Goal: Task Accomplishment & Management: Manage account settings

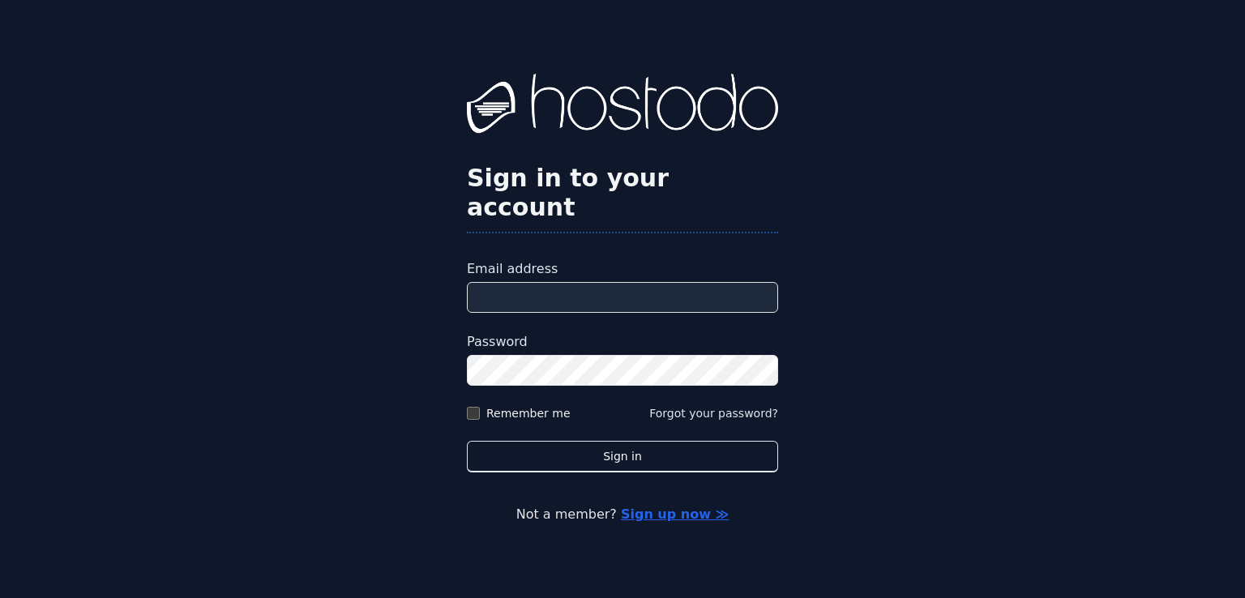
type input "**********"
click at [693, 405] on button "Forgot your password?" at bounding box center [713, 413] width 129 height 16
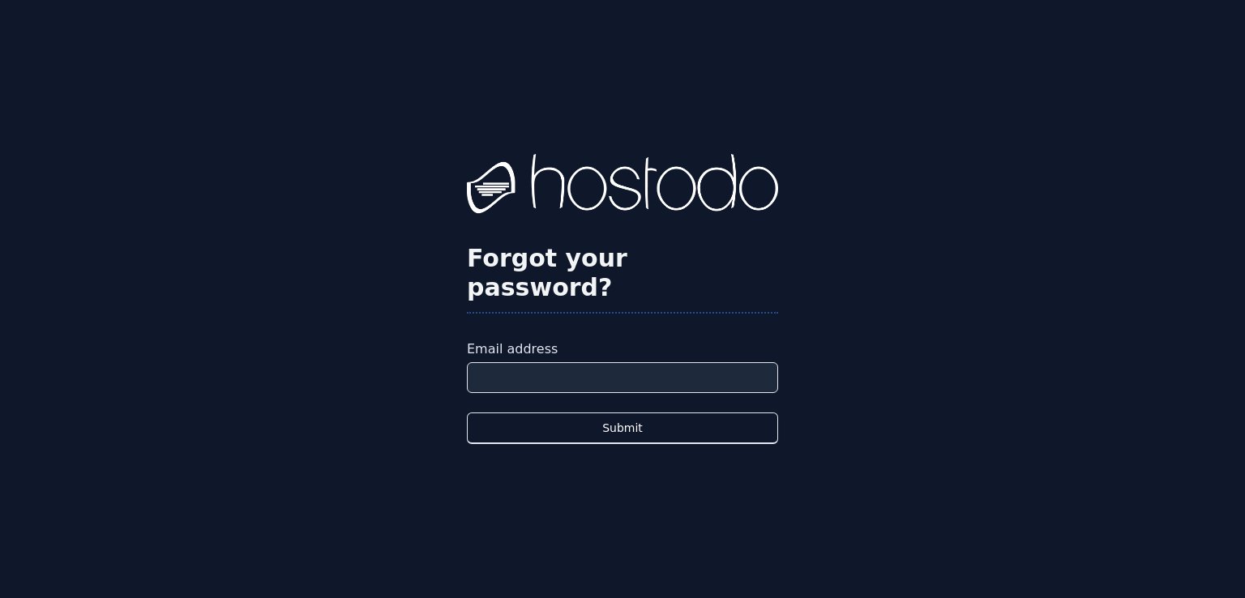
click at [649, 362] on input "Email address" at bounding box center [622, 377] width 311 height 31
type input "**********"
click at [467, 413] on button "Submit" at bounding box center [622, 429] width 311 height 32
click at [640, 396] on form "**********" at bounding box center [622, 392] width 311 height 105
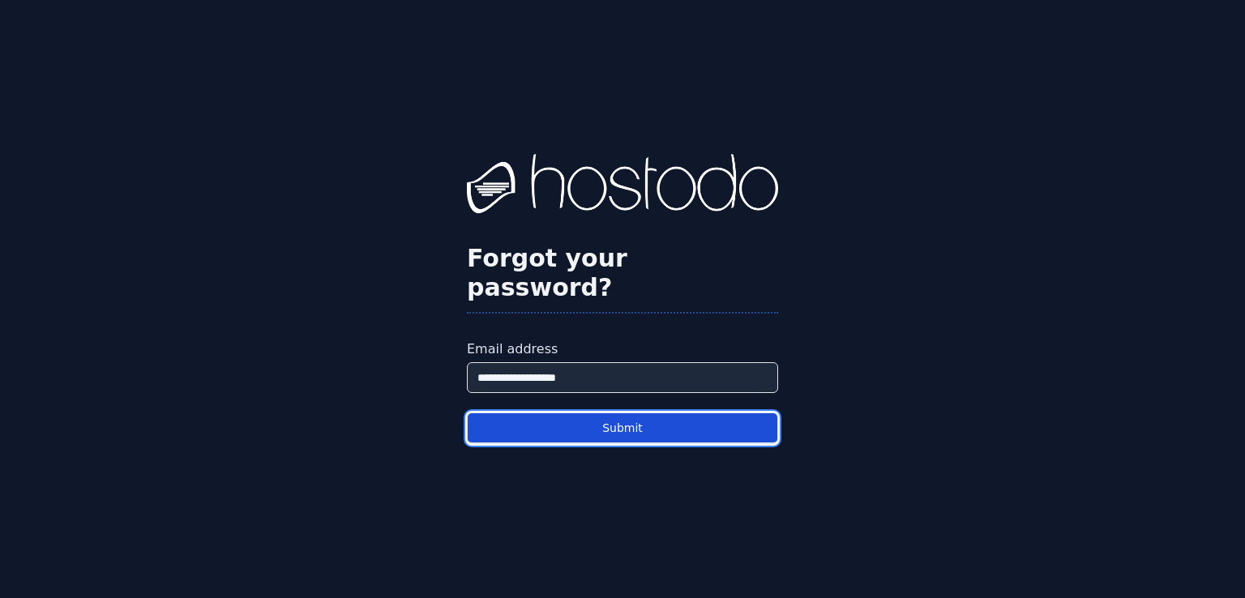
click at [640, 413] on button "Submit" at bounding box center [622, 429] width 311 height 32
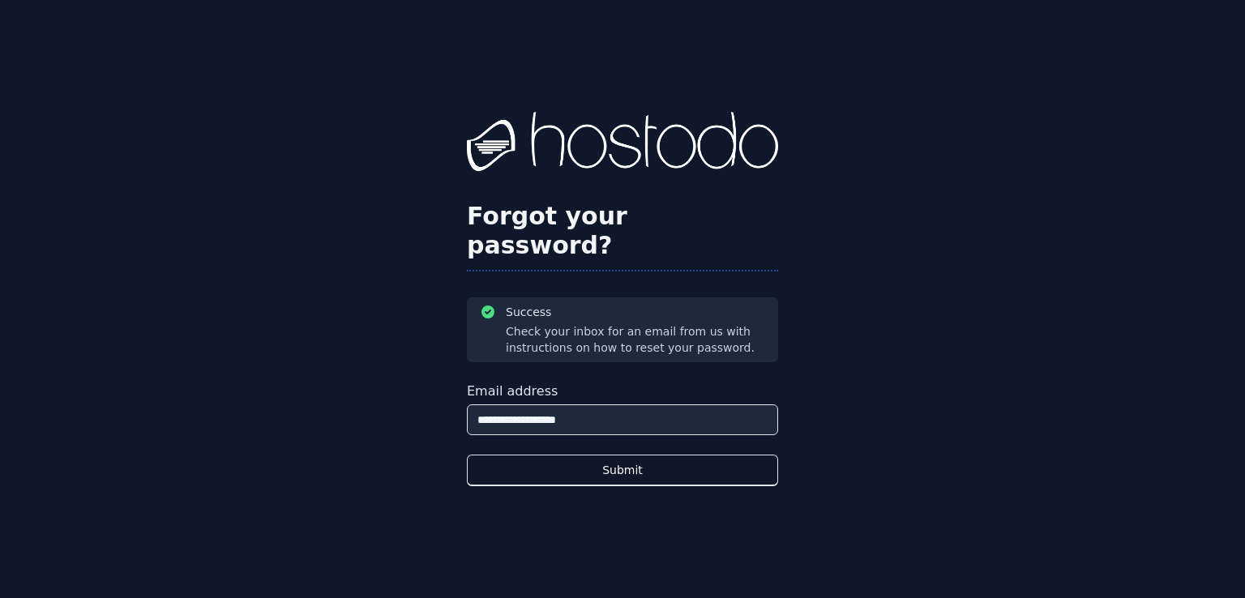
click at [586, 404] on input "**********" at bounding box center [622, 419] width 311 height 31
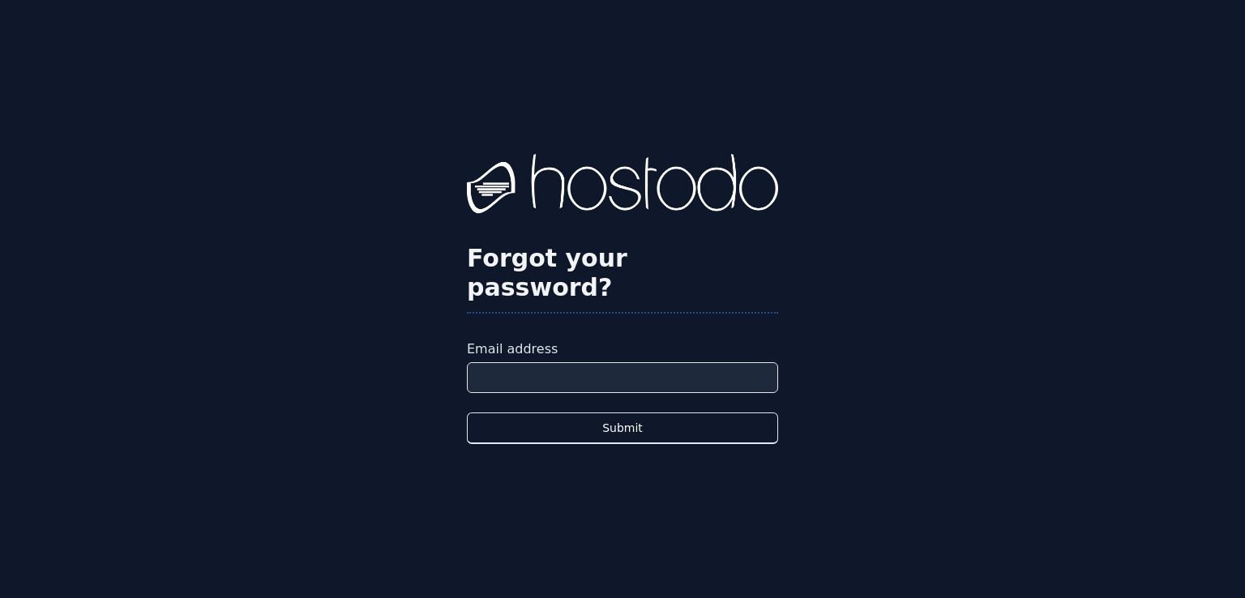
click at [579, 362] on input "Email address" at bounding box center [622, 377] width 311 height 31
paste input "**********"
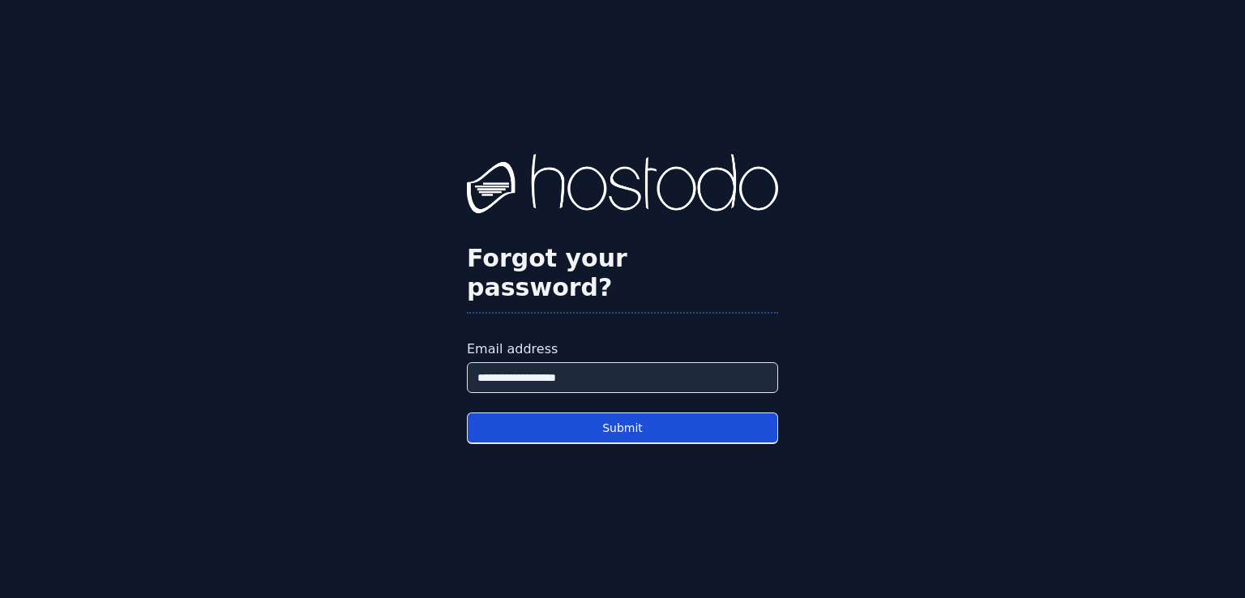
type input "**********"
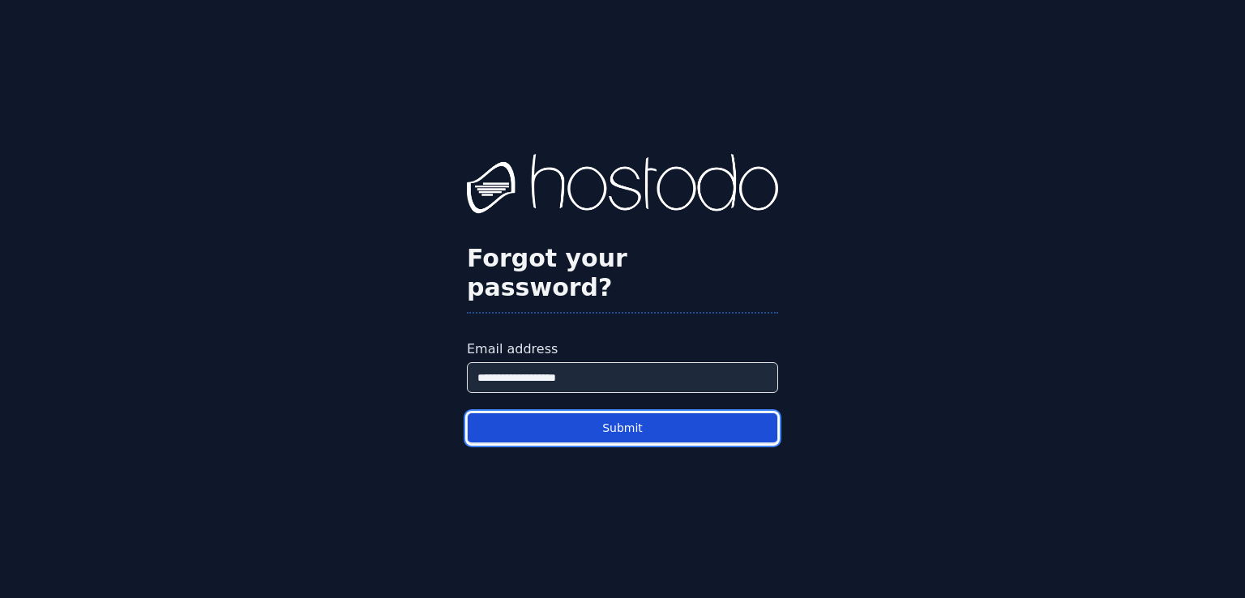
click at [536, 413] on button "Submit" at bounding box center [622, 429] width 311 height 32
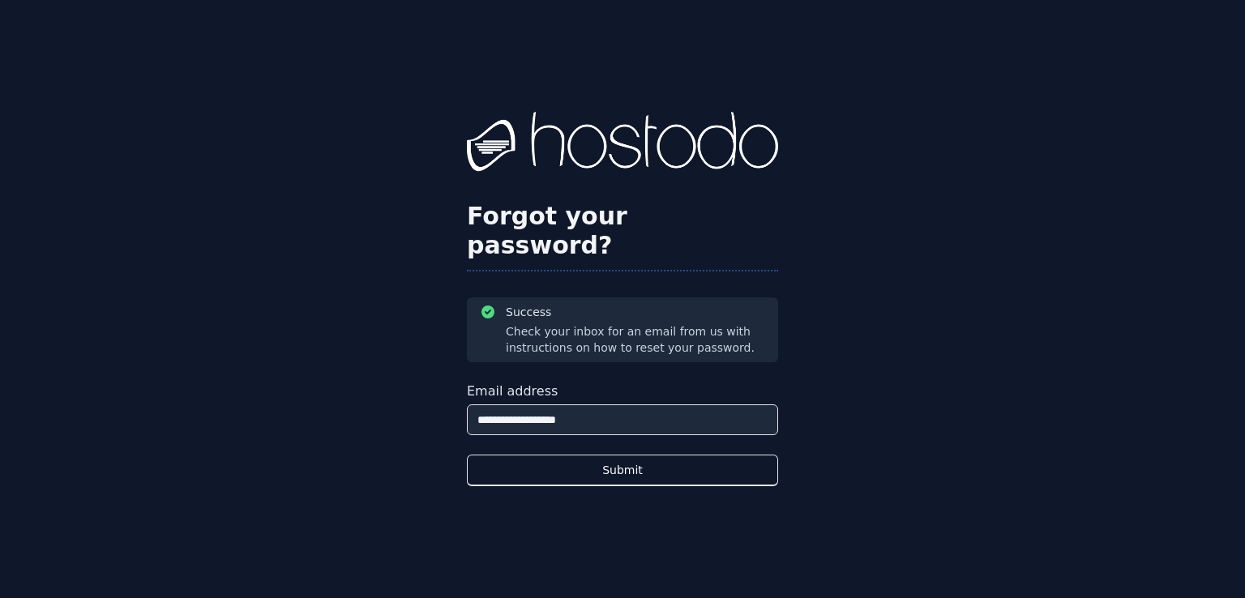
click at [567, 413] on input "**********" at bounding box center [622, 419] width 311 height 31
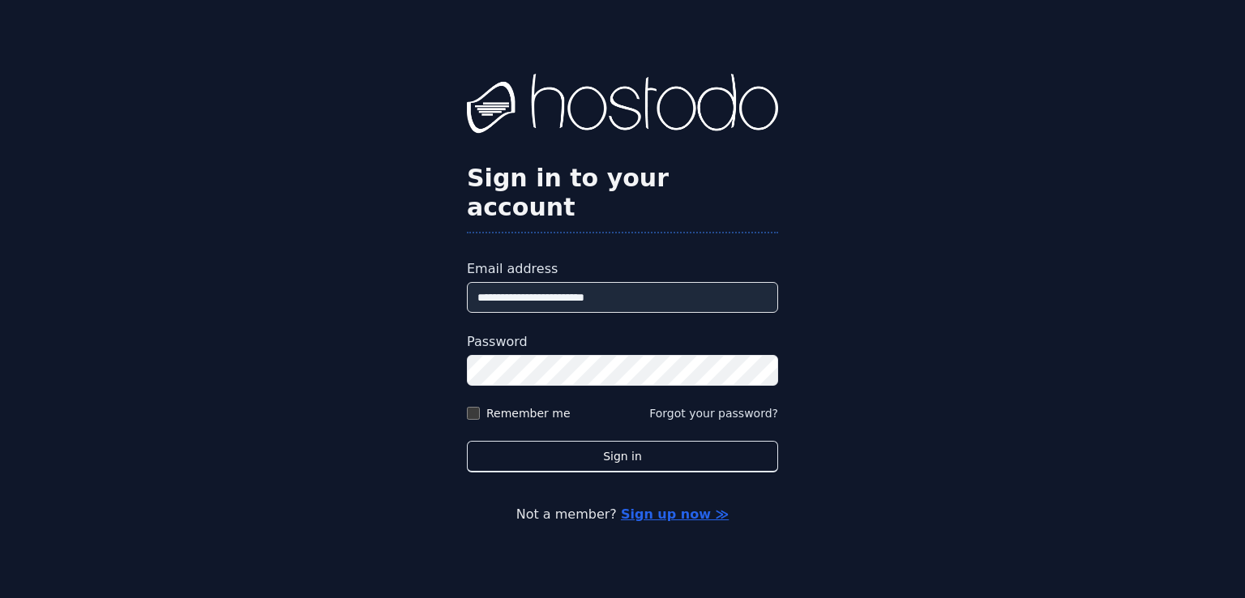
click at [580, 282] on input "**********" at bounding box center [622, 297] width 311 height 31
paste input "email"
type input "**********"
click at [467, 441] on button "Sign in" at bounding box center [622, 457] width 311 height 32
click at [966, 219] on div "**********" at bounding box center [622, 299] width 1245 height 598
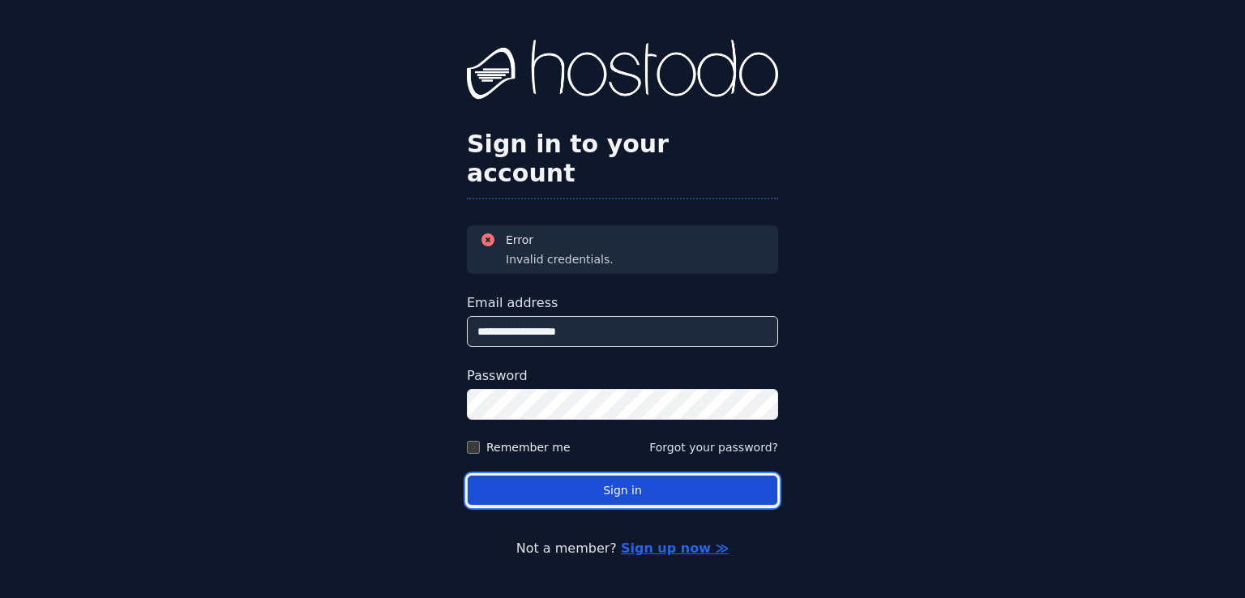
click at [519, 476] on button "Sign in" at bounding box center [622, 491] width 311 height 32
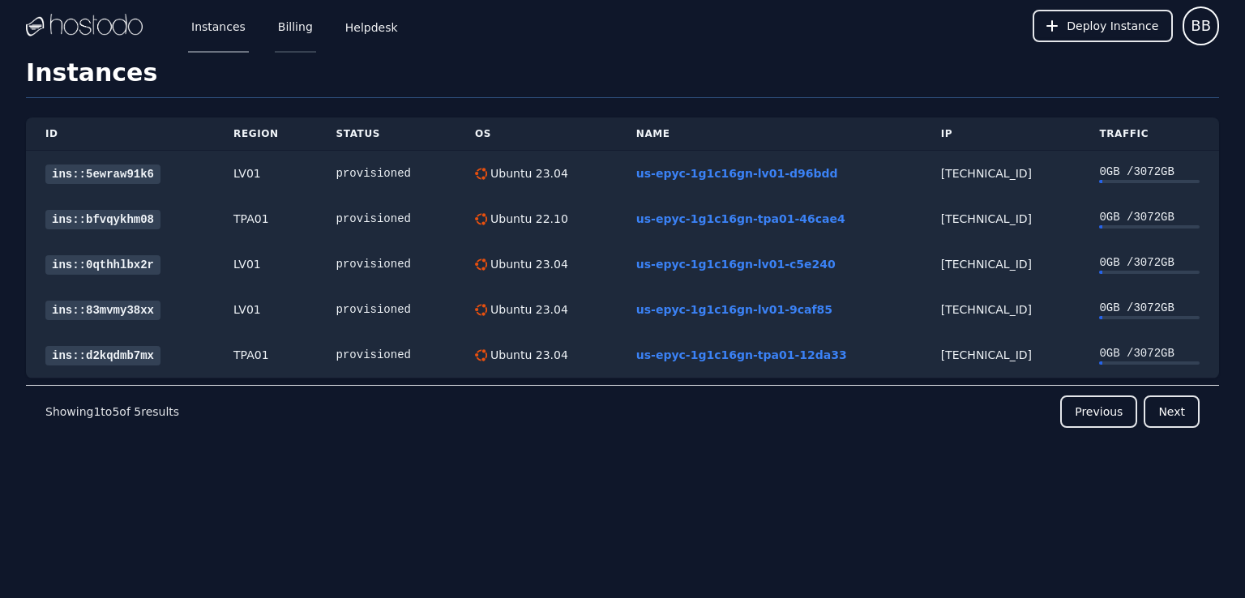
click at [283, 24] on link "Billing" at bounding box center [295, 25] width 41 height 53
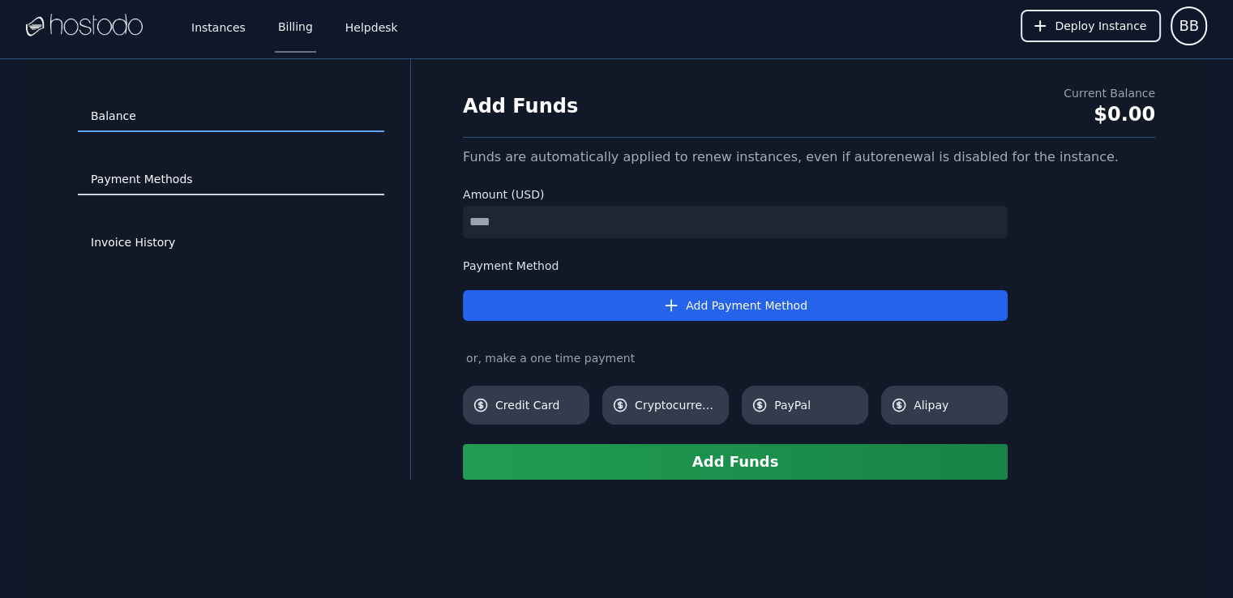
click at [192, 188] on link "Payment Methods" at bounding box center [231, 180] width 306 height 31
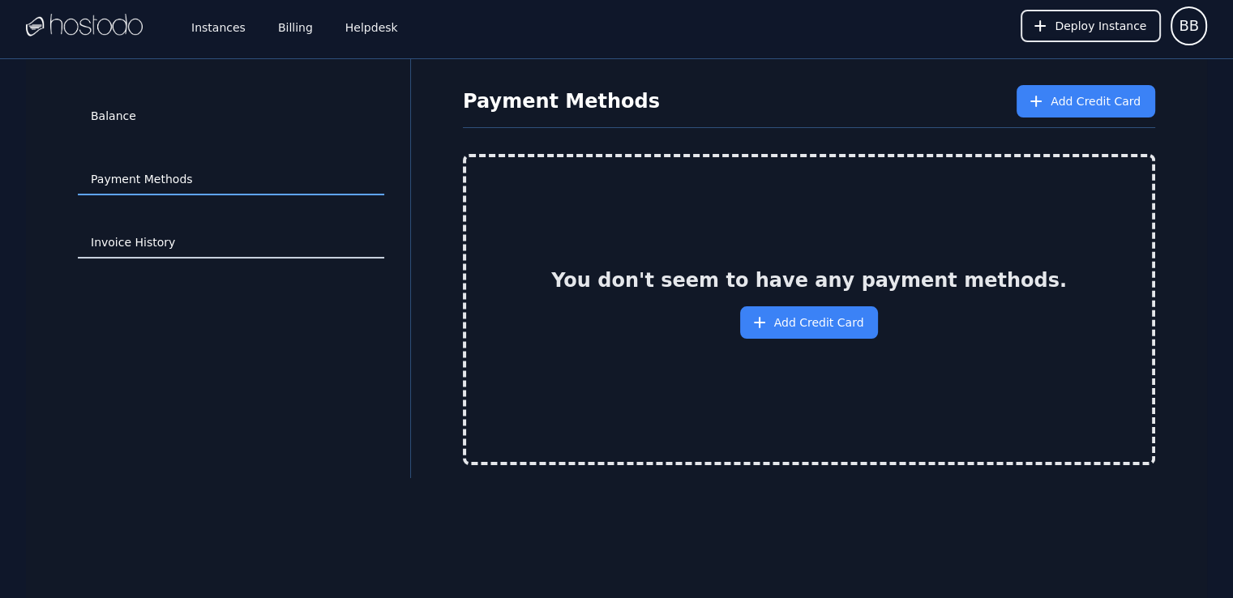
click at [249, 237] on link "Invoice History" at bounding box center [231, 243] width 306 height 31
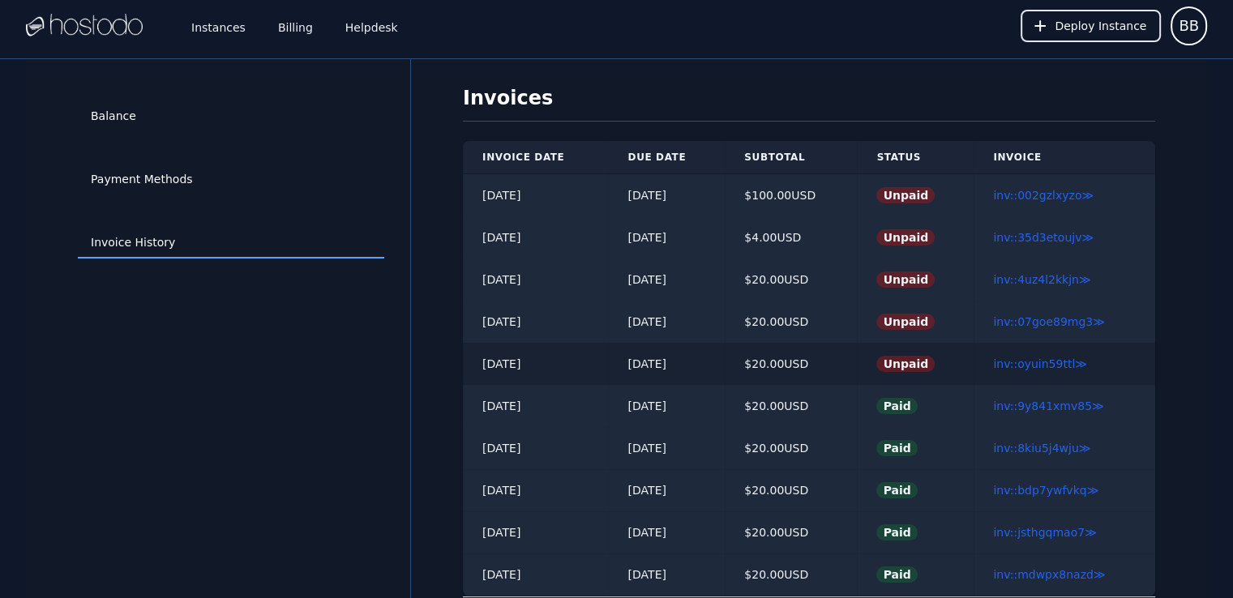
click at [854, 356] on td "$ 20.00 USD" at bounding box center [791, 364] width 132 height 42
click at [200, 179] on link "Payment Methods" at bounding box center [231, 180] width 306 height 31
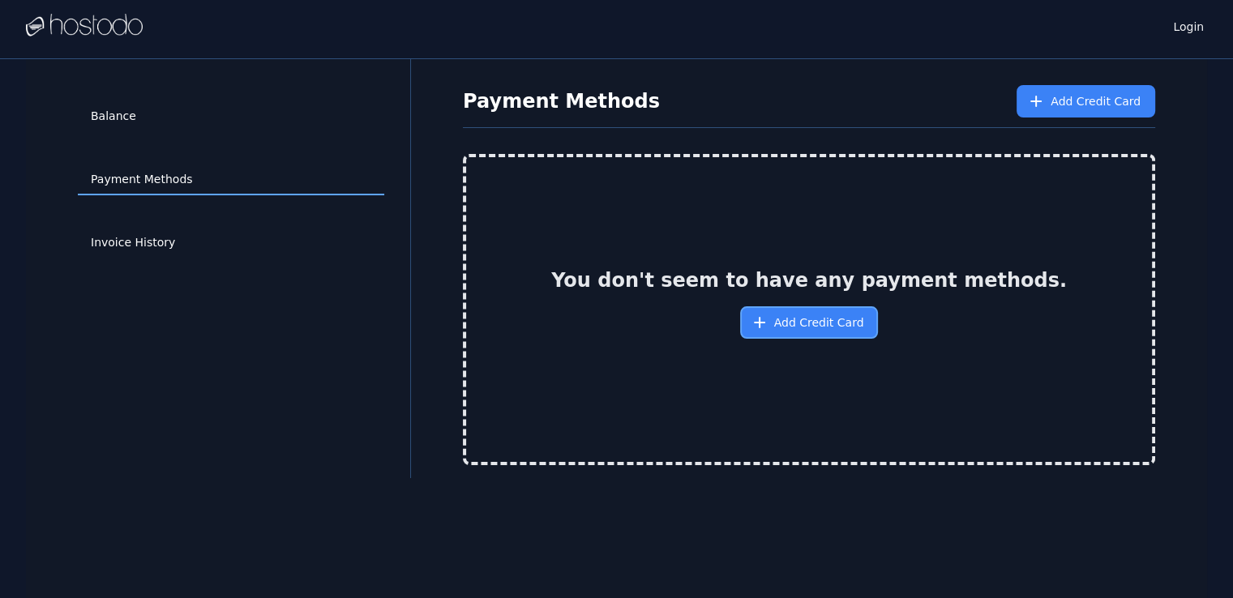
click at [800, 314] on span "Add Credit Card" at bounding box center [819, 322] width 90 height 16
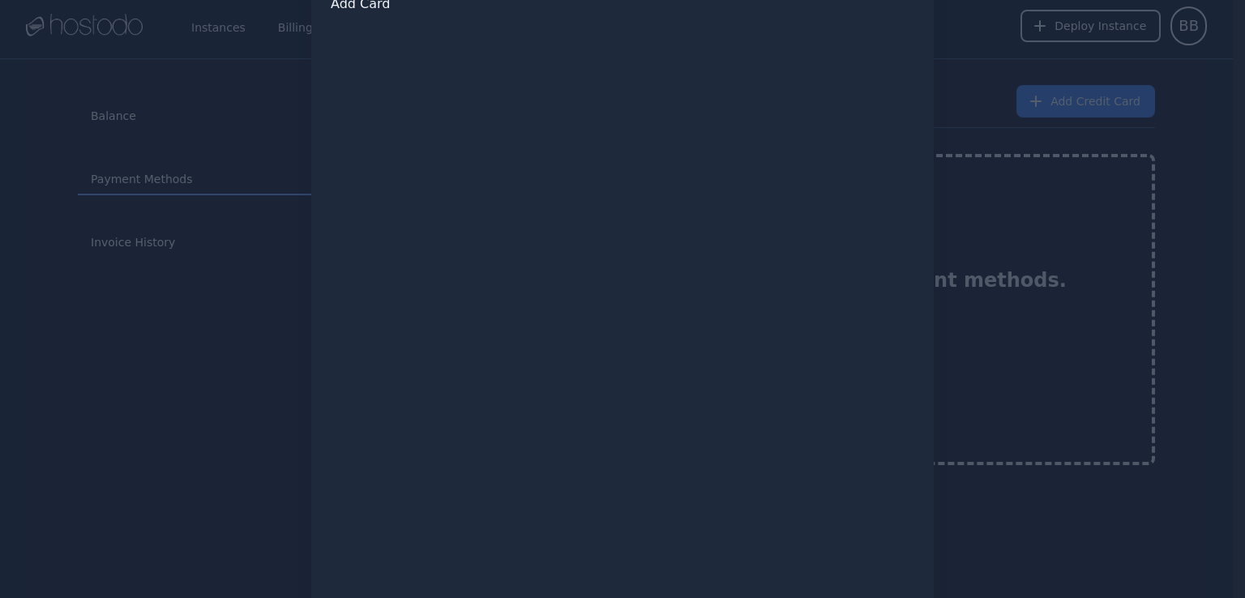
scroll to position [160, 0]
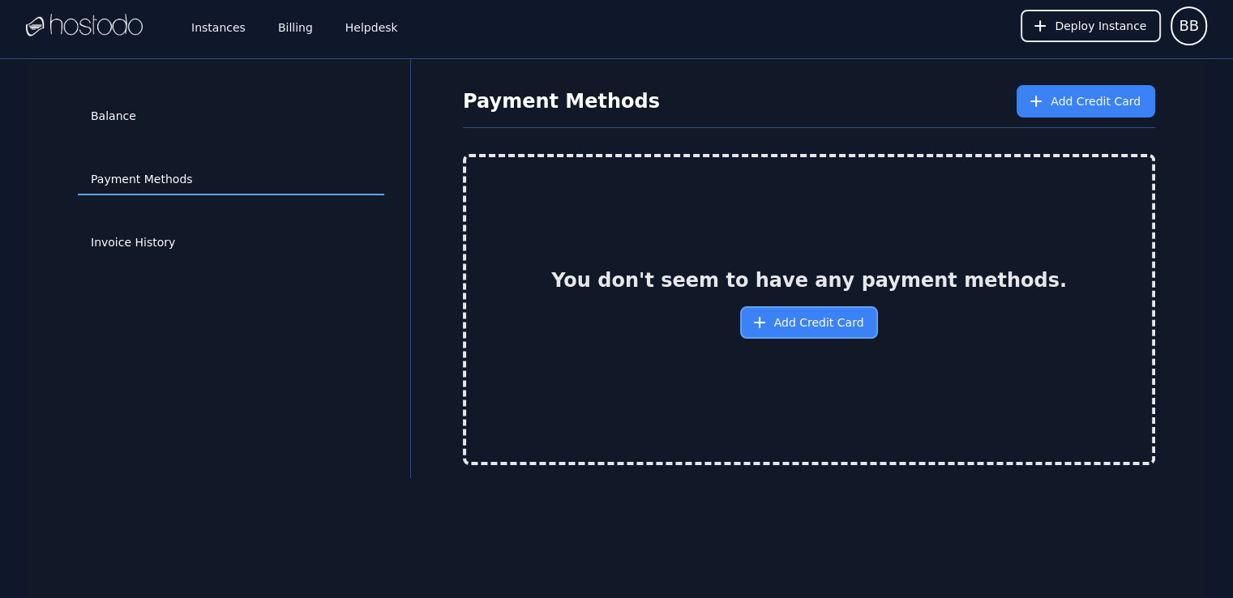
click at [817, 312] on button "Add Credit Card" at bounding box center [809, 322] width 139 height 32
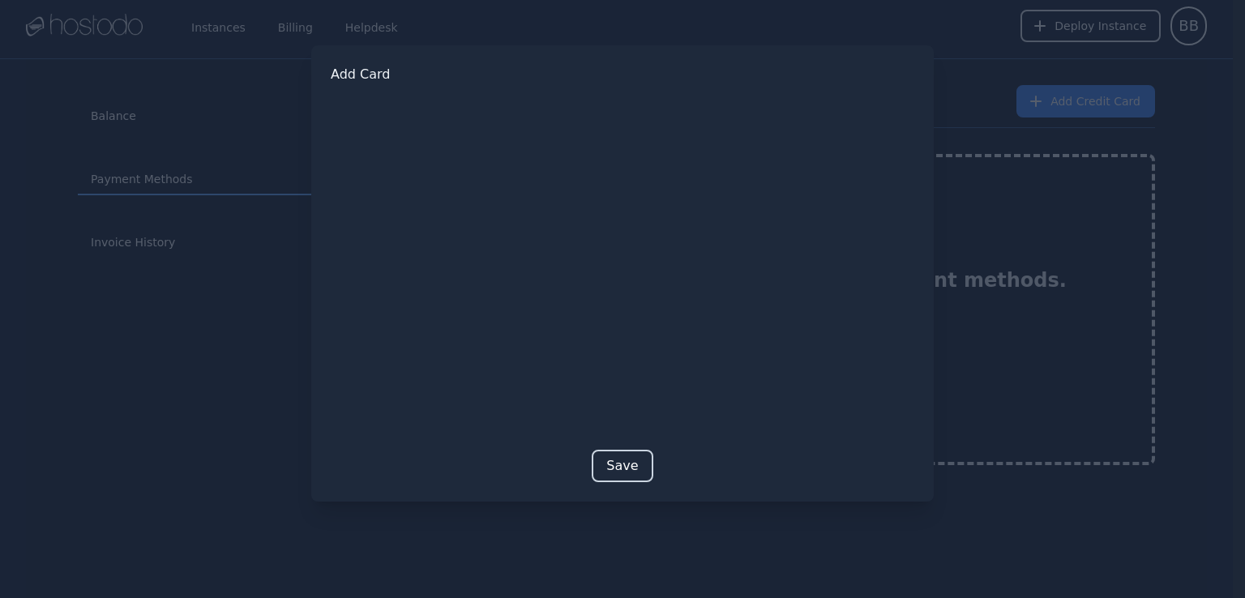
click at [632, 458] on button "Save" at bounding box center [622, 466] width 61 height 32
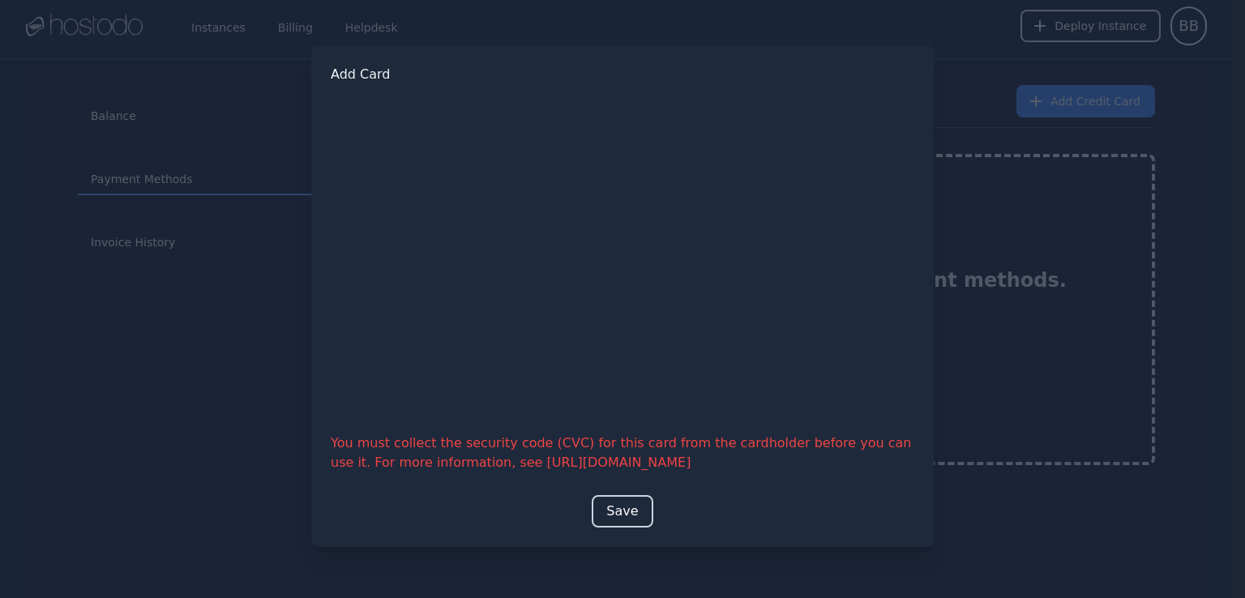
click at [639, 506] on button "Save" at bounding box center [622, 511] width 61 height 32
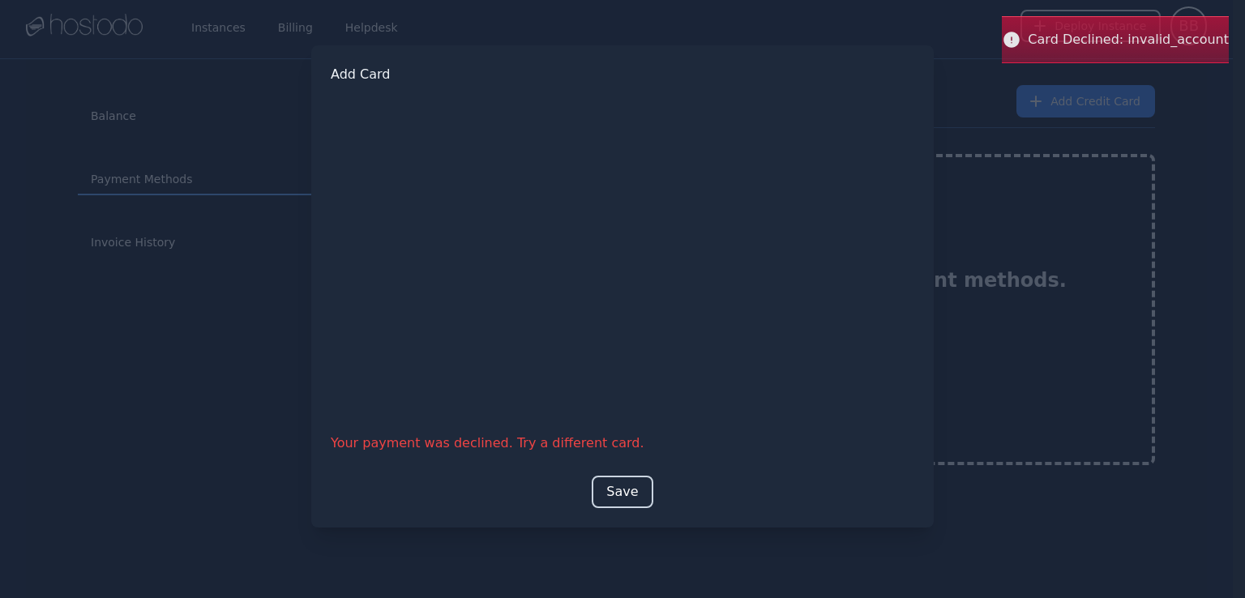
click at [634, 490] on button "Save" at bounding box center [622, 492] width 61 height 32
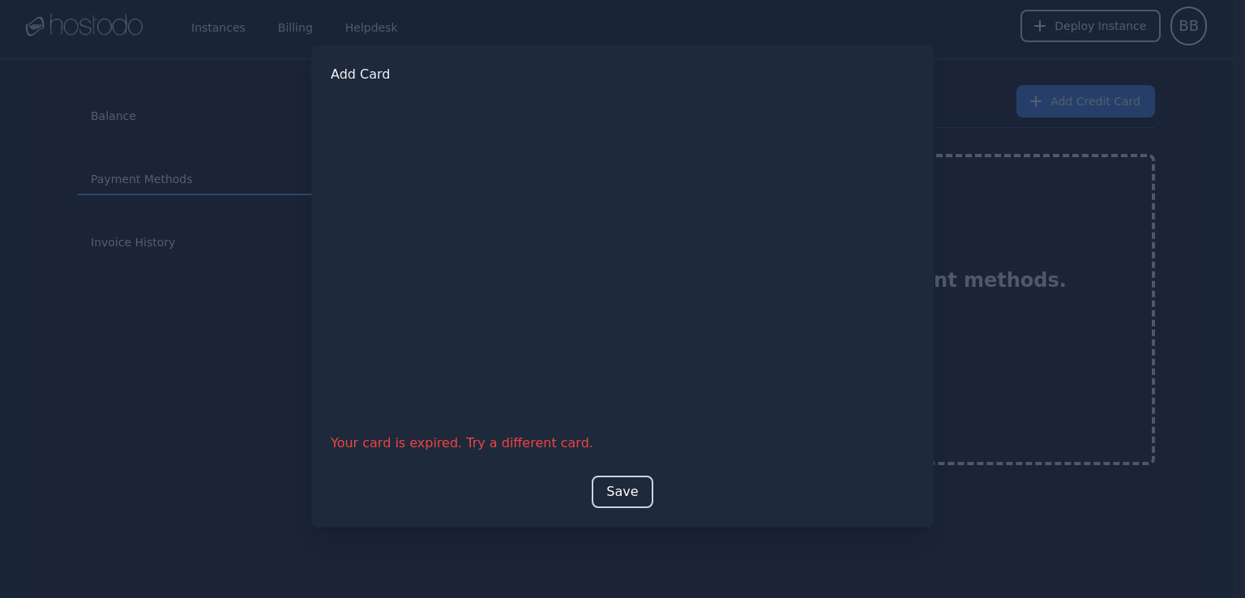
click at [631, 481] on button "Save" at bounding box center [622, 492] width 61 height 32
click at [621, 502] on button "Save" at bounding box center [622, 492] width 61 height 32
click at [623, 491] on button "Save" at bounding box center [622, 492] width 61 height 32
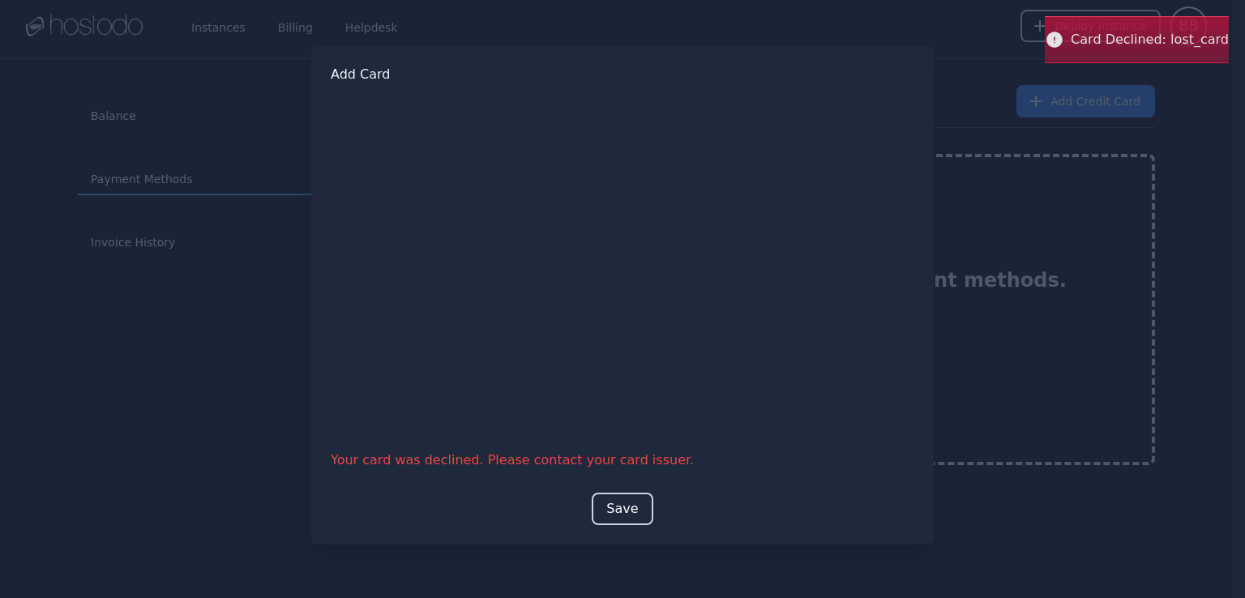
click at [613, 507] on button "Save" at bounding box center [622, 509] width 61 height 32
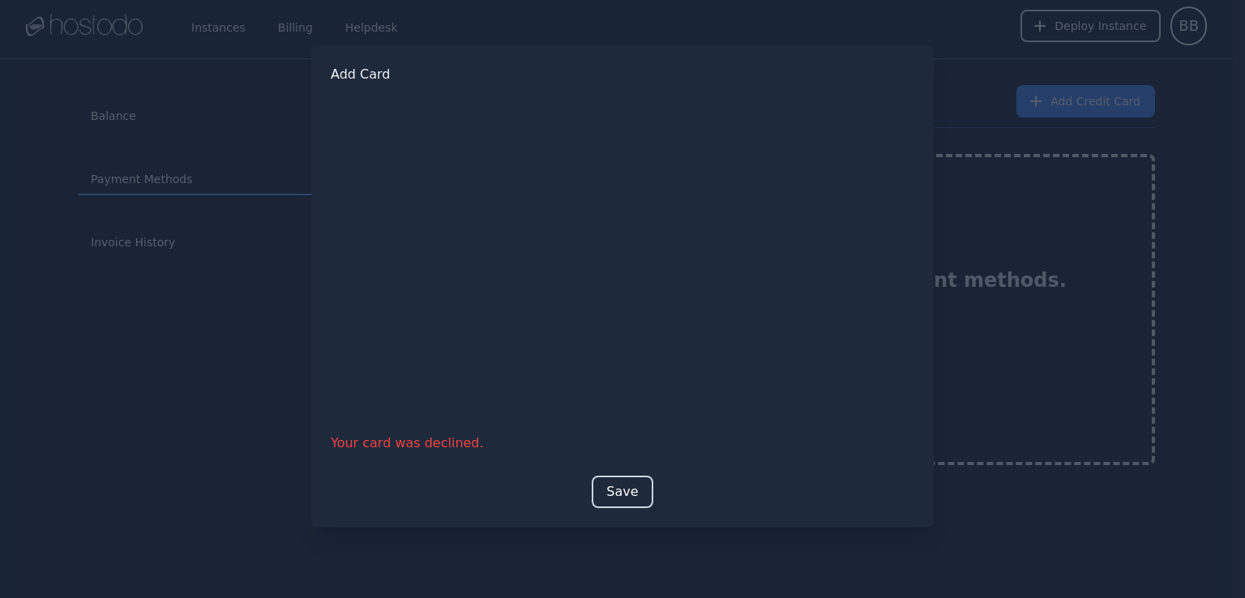
click at [623, 477] on button "Save" at bounding box center [622, 492] width 61 height 32
click at [606, 480] on button "Save" at bounding box center [622, 492] width 61 height 32
click at [945, 88] on div at bounding box center [622, 299] width 1245 height 598
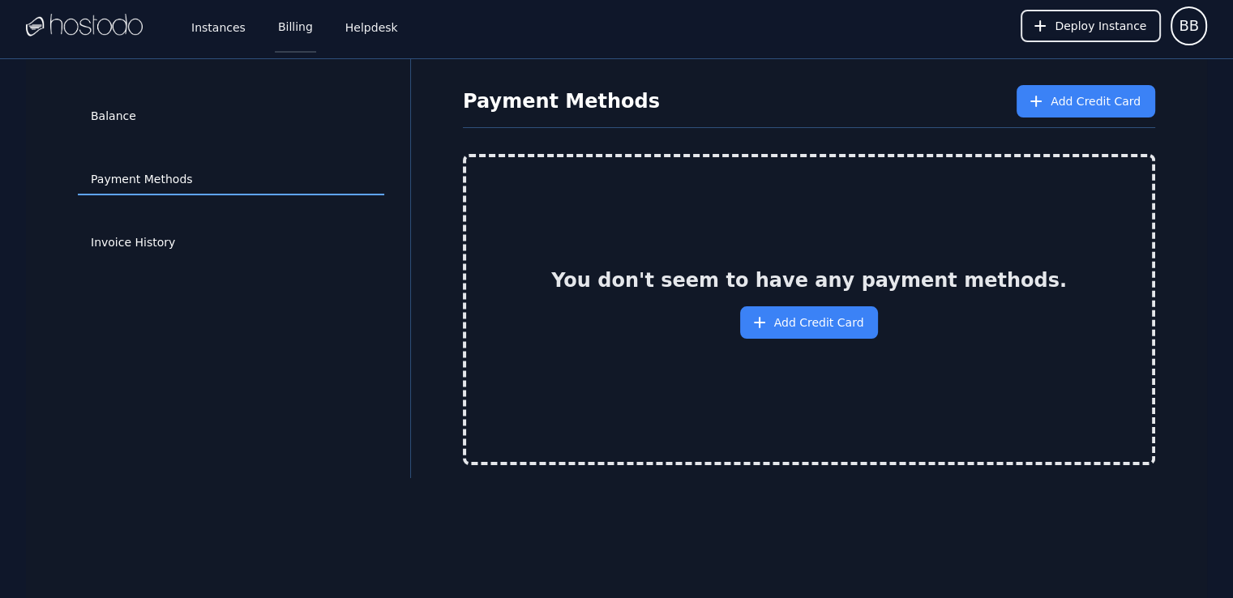
click at [302, 24] on link "Billing" at bounding box center [295, 25] width 41 height 53
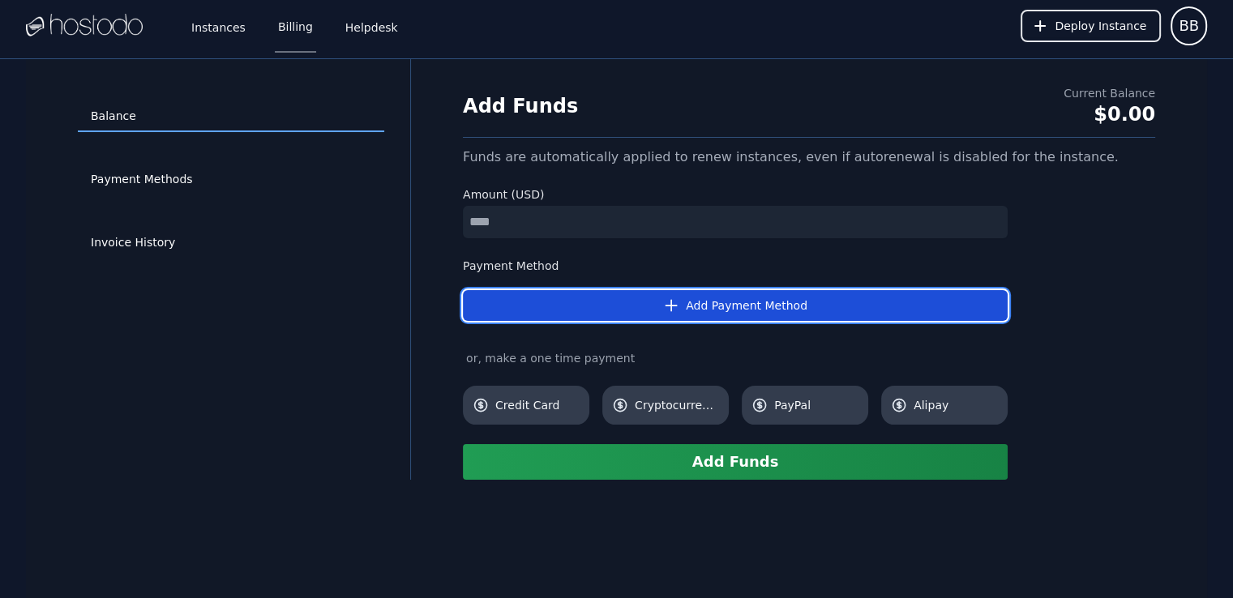
click at [665, 312] on button "Add Payment Method" at bounding box center [735, 305] width 545 height 31
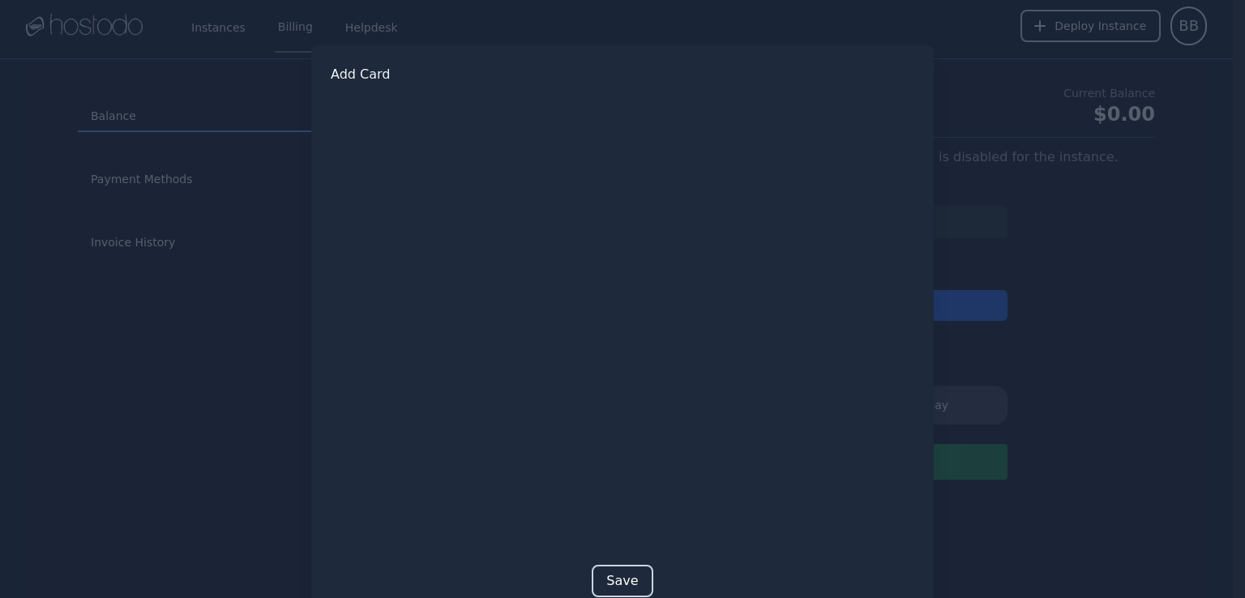
click at [609, 571] on button "Save" at bounding box center [622, 581] width 61 height 32
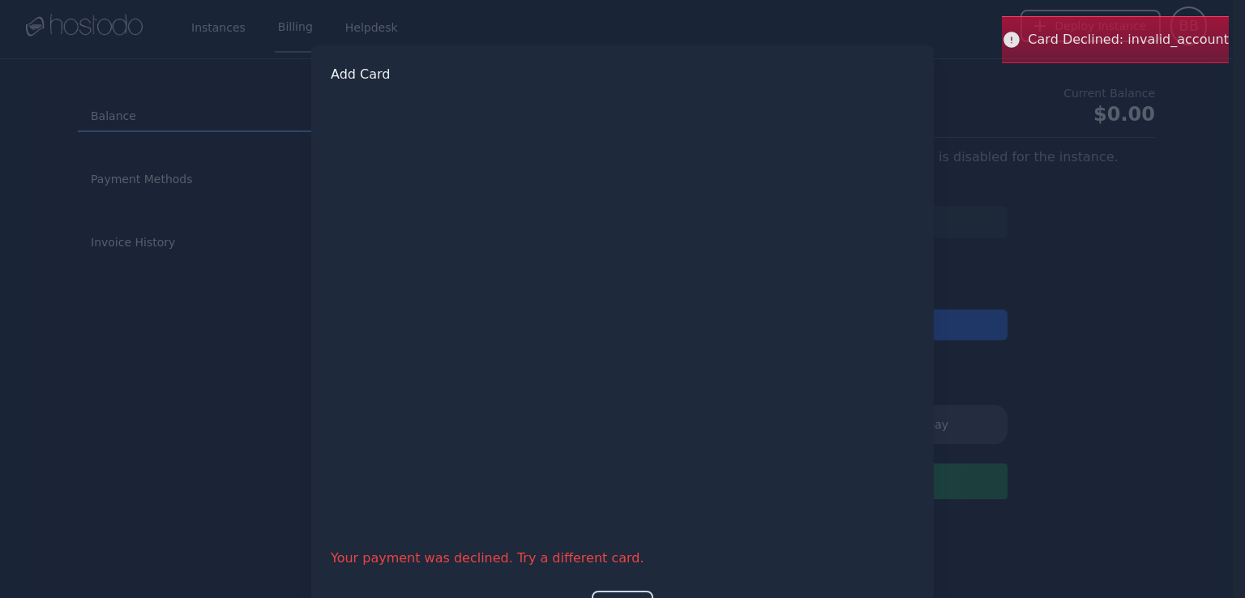
click at [614, 591] on button "Save" at bounding box center [622, 607] width 61 height 32
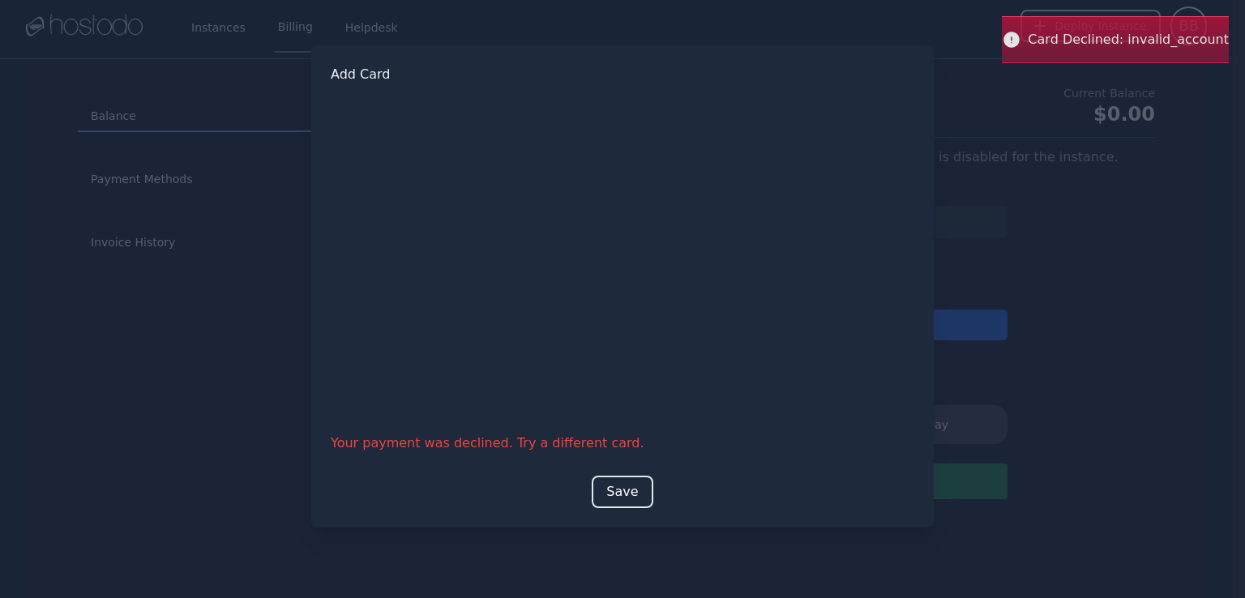
click at [622, 501] on button "Save" at bounding box center [622, 492] width 61 height 32
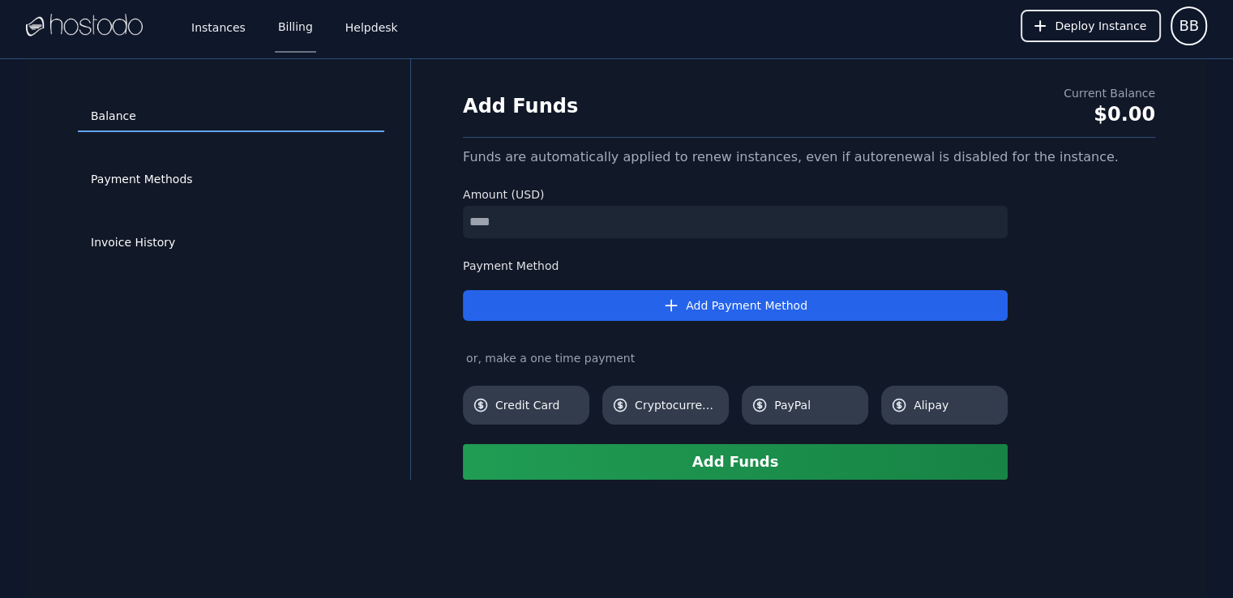
click at [622, 233] on input "number" at bounding box center [735, 222] width 545 height 32
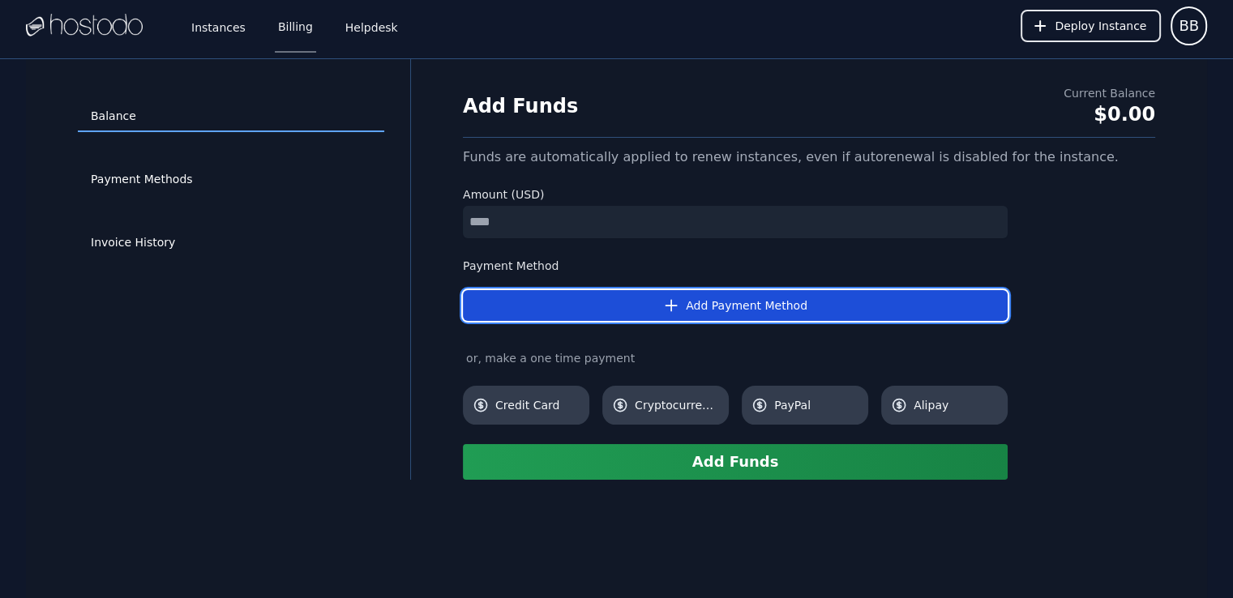
click at [684, 303] on button "Add Payment Method" at bounding box center [735, 305] width 545 height 31
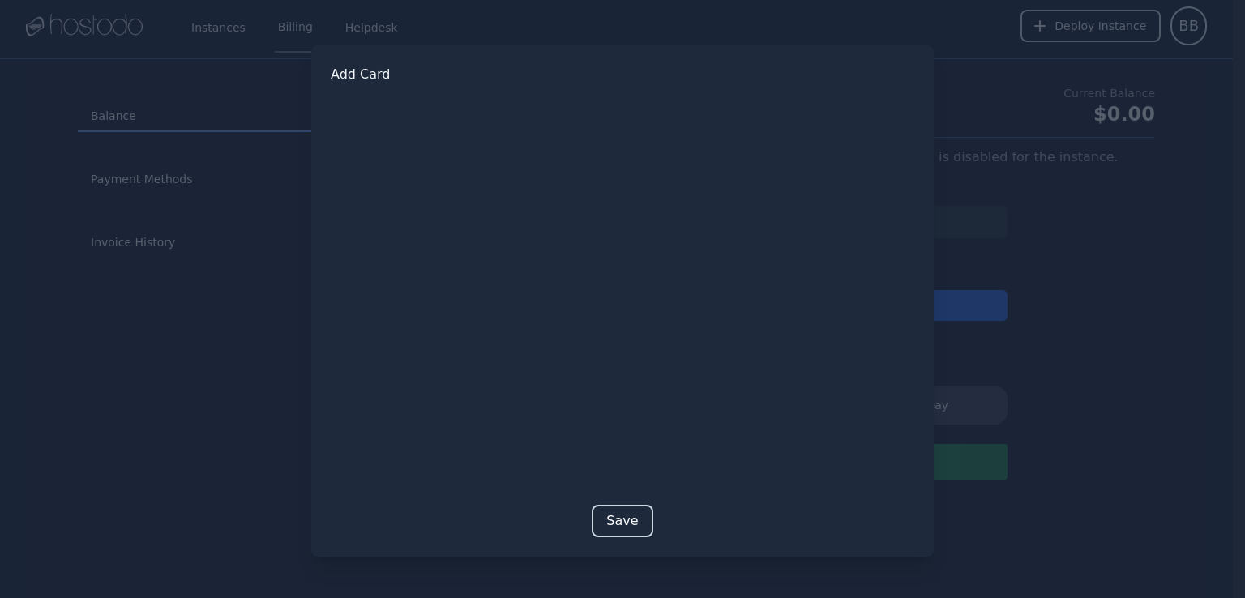
click at [625, 507] on button "Save" at bounding box center [622, 521] width 61 height 32
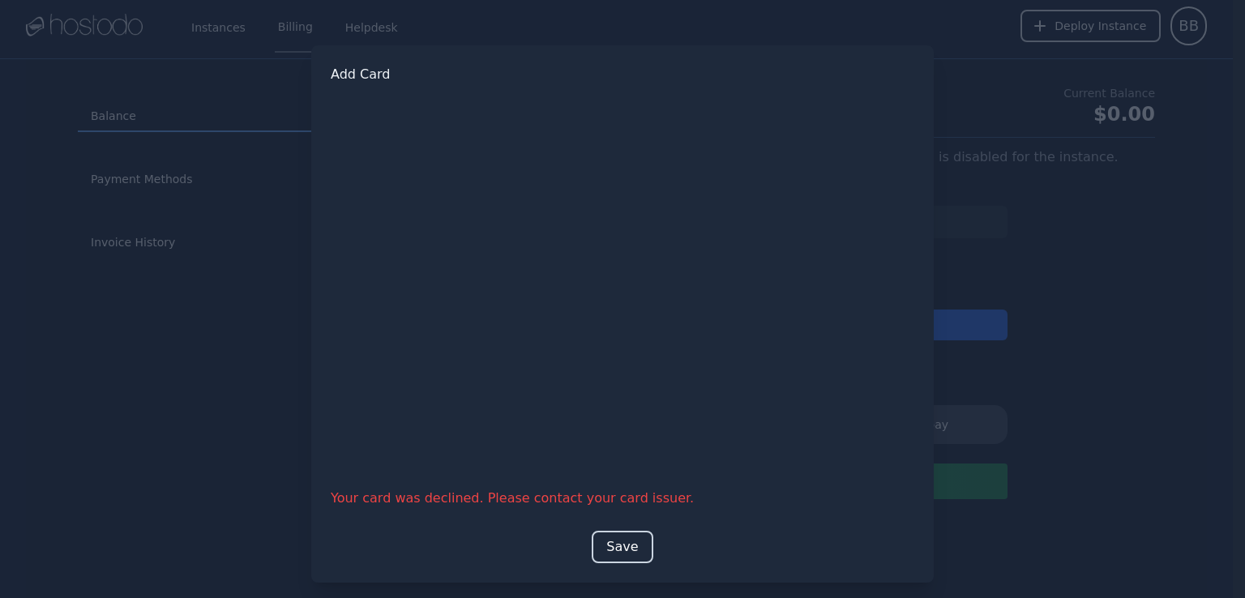
click at [606, 545] on button "Save" at bounding box center [622, 547] width 61 height 32
click at [618, 553] on button "Save" at bounding box center [622, 547] width 61 height 32
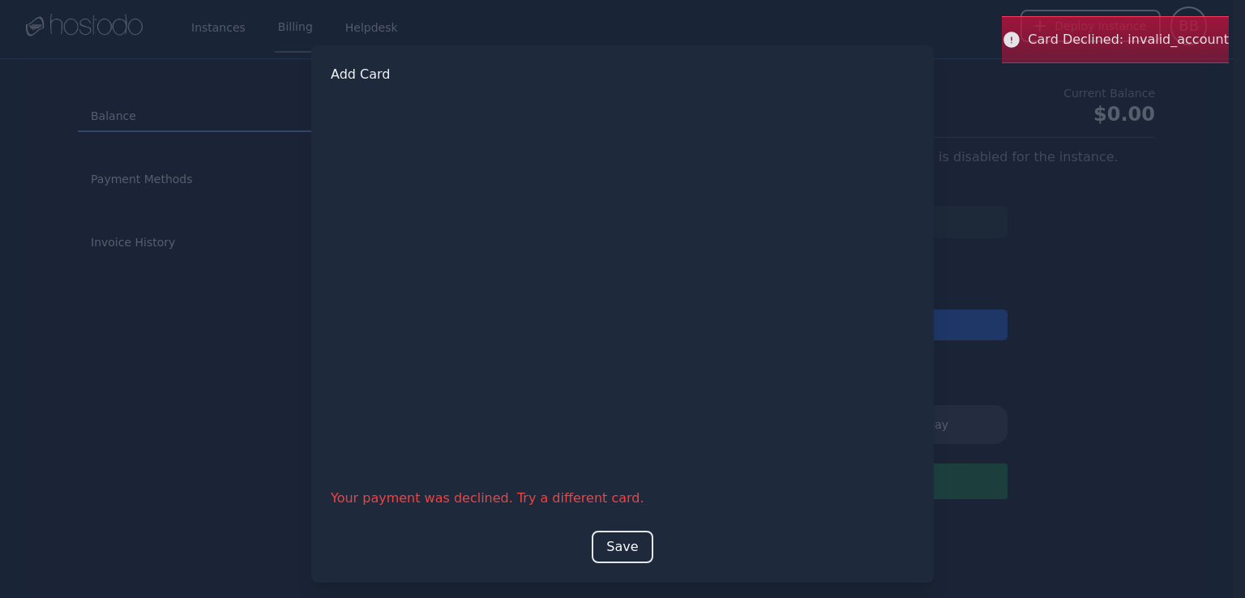
drag, startPoint x: 594, startPoint y: 525, endPoint x: 603, endPoint y: 549, distance: 25.1
click at [600, 539] on form "Your payment was declined. Try a different card. Save" at bounding box center [623, 323] width 584 height 479
click at [603, 549] on button "Save" at bounding box center [622, 547] width 61 height 32
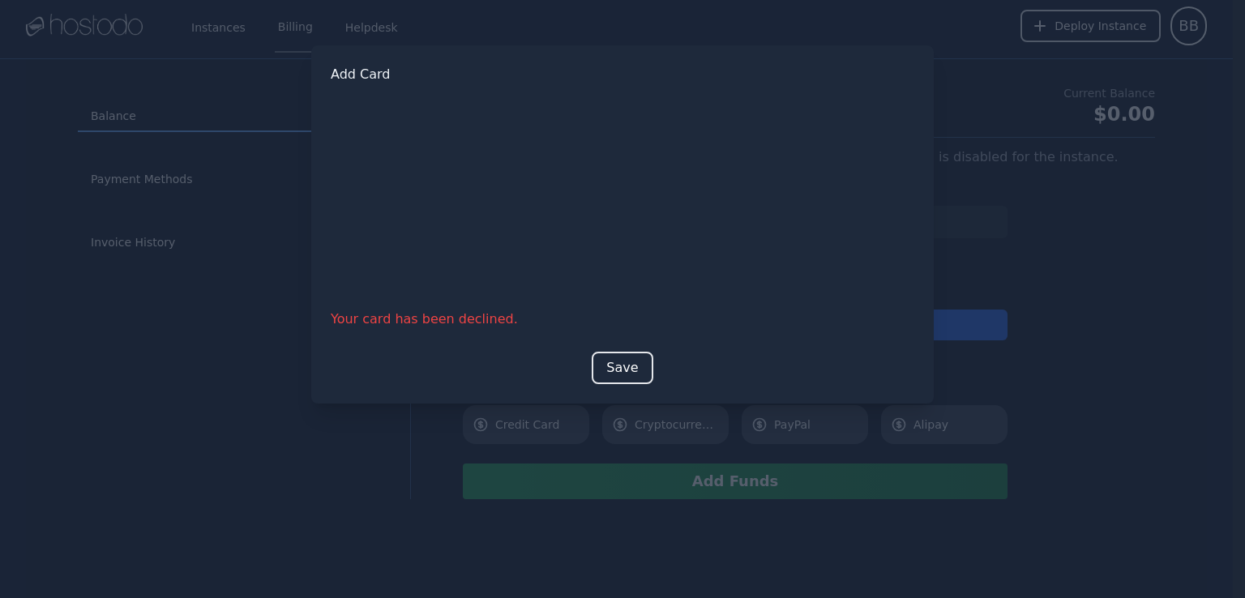
click at [615, 383] on div "Add Card Your card has been declined. Save" at bounding box center [622, 224] width 622 height 358
click at [618, 371] on button "Save" at bounding box center [622, 368] width 61 height 32
click at [605, 382] on button "Save" at bounding box center [622, 368] width 61 height 32
